Goal: Information Seeking & Learning: Learn about a topic

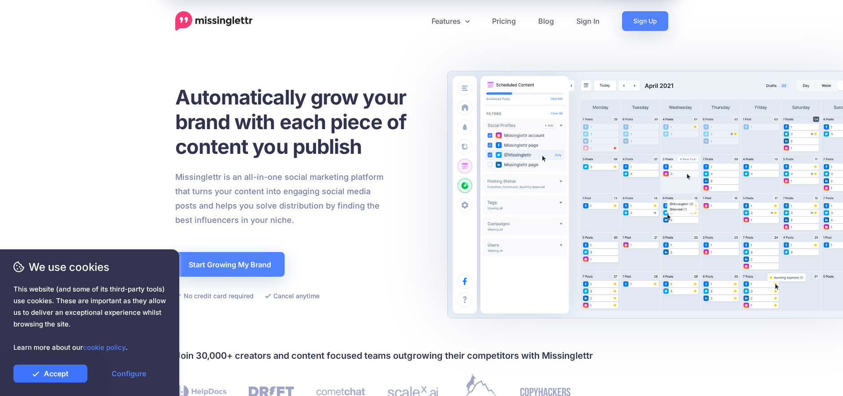
click at [70, 378] on link "Accept" at bounding box center [50, 374] width 74 height 18
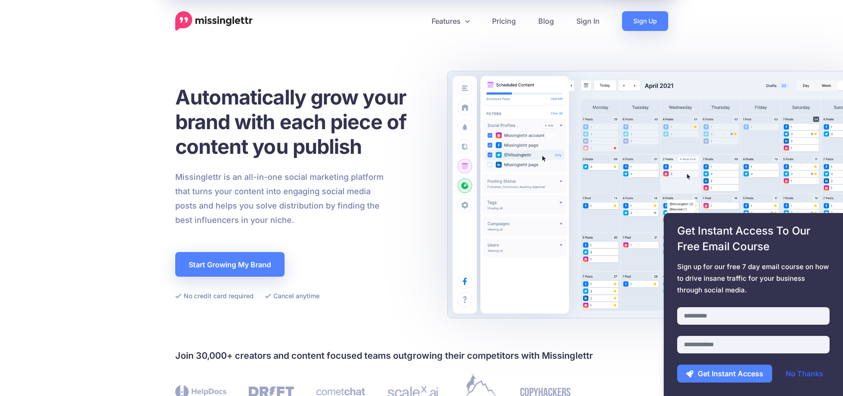
click at [793, 374] on link "No Thanks" at bounding box center [805, 374] width 56 height 18
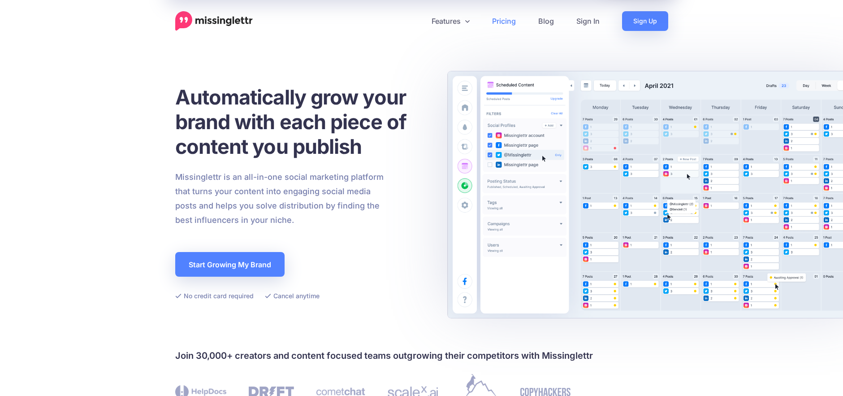
click at [500, 17] on link "Pricing" at bounding box center [504, 21] width 46 height 20
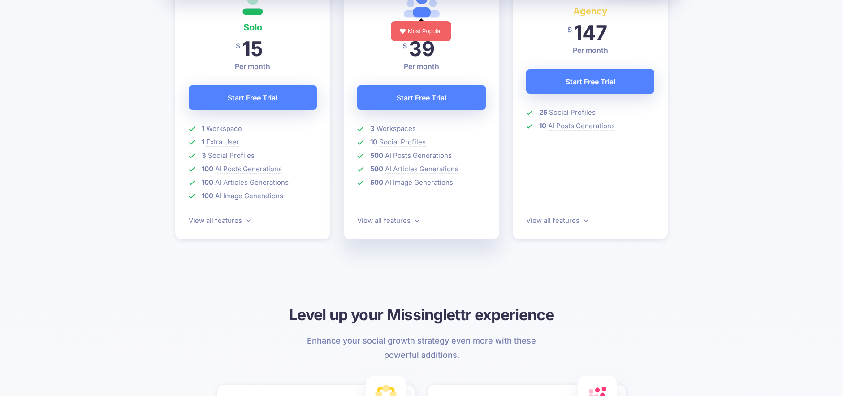
scroll to position [374, 0]
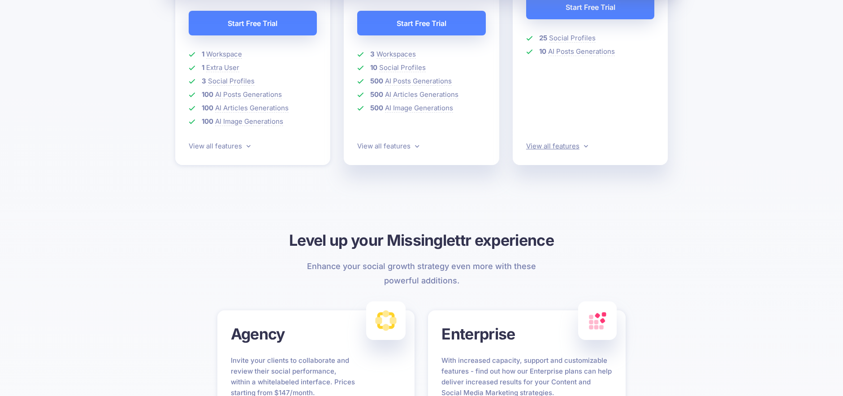
click at [582, 145] on link "View all features" at bounding box center [557, 146] width 62 height 9
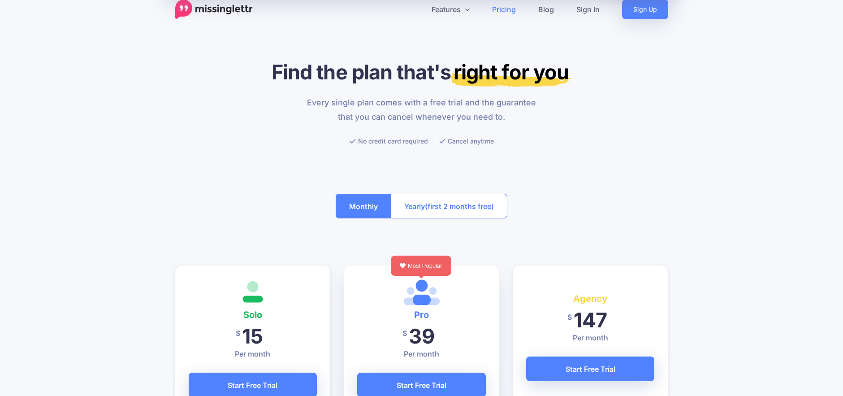
scroll to position [0, 0]
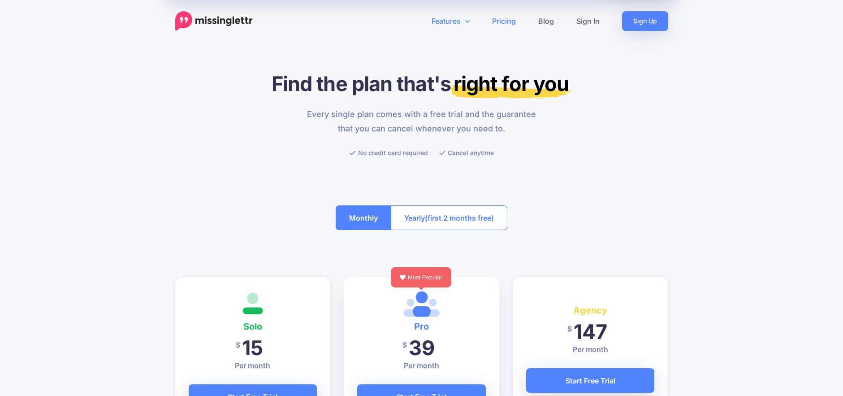
click at [463, 22] on link "Features" at bounding box center [451, 21] width 61 height 20
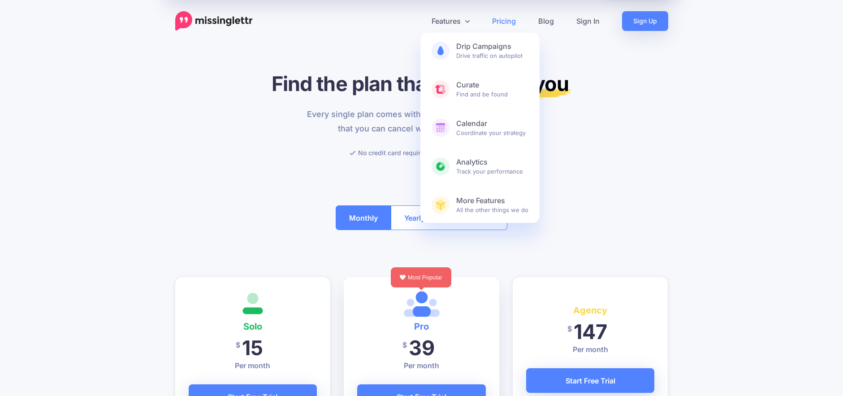
click at [208, 18] on img at bounding box center [214, 21] width 78 height 20
